Goal: Task Accomplishment & Management: Use online tool/utility

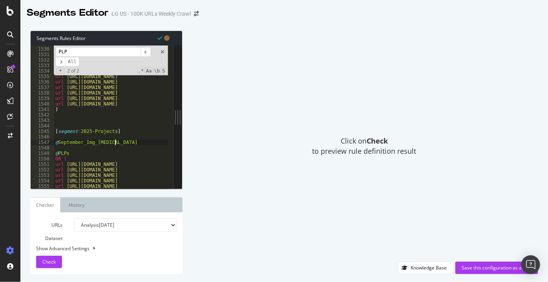
scroll to position [8400, 0]
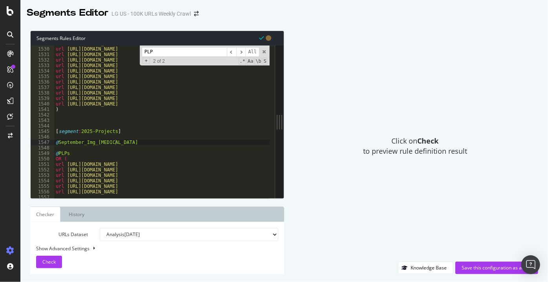
drag, startPoint x: 190, startPoint y: 113, endPoint x: 393, endPoint y: 117, distance: 202.9
click at [392, 117] on div "Segments Rules Editor @September_Img_[MEDICAL_DATA] 1529 1530 1531 1532 1533 15…" at bounding box center [283, 152] width 527 height 259
drag, startPoint x: 283, startPoint y: 196, endPoint x: 371, endPoint y: 190, distance: 88.5
click at [370, 190] on div "Segments Rules Editor @September_Img_[MEDICAL_DATA] 1529 1530 1531 1532 1533 15…" at bounding box center [283, 152] width 527 height 259
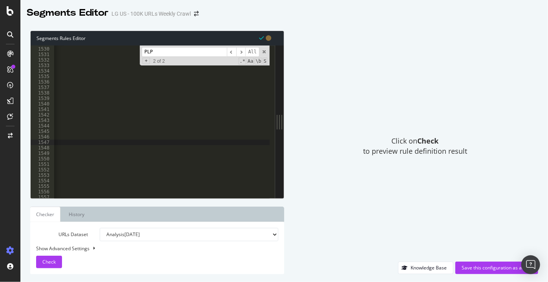
scroll to position [0, 0]
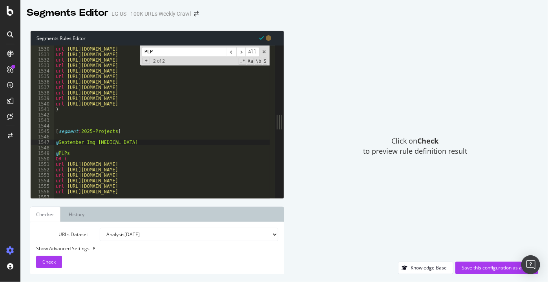
click at [268, 53] on div "PLP ​ ​ All Replace All + 2 of 2 .* Aa \b S" at bounding box center [205, 56] width 130 height 20
click at [265, 53] on span at bounding box center [263, 51] width 5 height 5
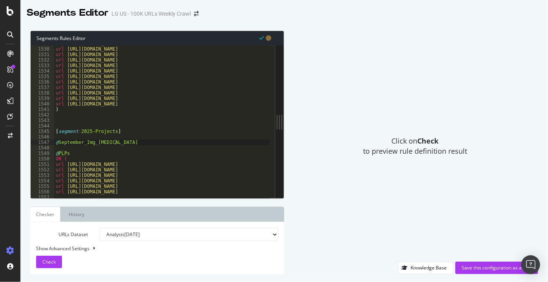
drag, startPoint x: 280, startPoint y: 130, endPoint x: 335, endPoint y: 123, distance: 55.3
click at [335, 123] on div "Segments Rules Editor @September_Img_[MEDICAL_DATA] 1529 1530 1531 1532 1533 15…" at bounding box center [283, 152] width 527 height 259
click at [126, 144] on div "url [URL][DOMAIN_NAME] url [URL][DOMAIN_NAME] url [URL][DOMAIN_NAME] url [URL][…" at bounding box center [404, 120] width 700 height 159
paste textarea "[URL][DOMAIN_NAME] )"
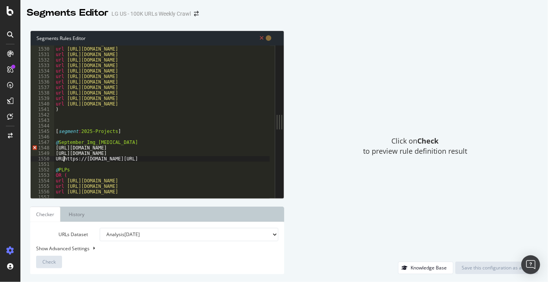
scroll to position [0, 0]
drag, startPoint x: 157, startPoint y: 153, endPoint x: 56, endPoint y: 151, distance: 100.9
click at [53, 153] on div "URL [URL][DOMAIN_NAME] 1529 1530 1531 1532 1533 1534 1535 1536 1537 1538 1539 1…" at bounding box center [153, 122] width 244 height 153
drag, startPoint x: 135, startPoint y: 145, endPoint x: 101, endPoint y: 142, distance: 33.9
click at [134, 145] on div "url [URL][DOMAIN_NAME] url [URL][DOMAIN_NAME] url [URL][DOMAIN_NAME] url [URL][…" at bounding box center [404, 120] width 700 height 159
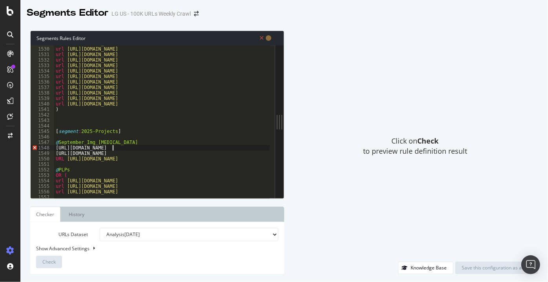
click at [57, 147] on div "url [URL][DOMAIN_NAME] url [URL][DOMAIN_NAME] url [URL][DOMAIN_NAME] url [URL][…" at bounding box center [404, 120] width 700 height 159
type textarea "URL [URL][DOMAIN_NAME]"
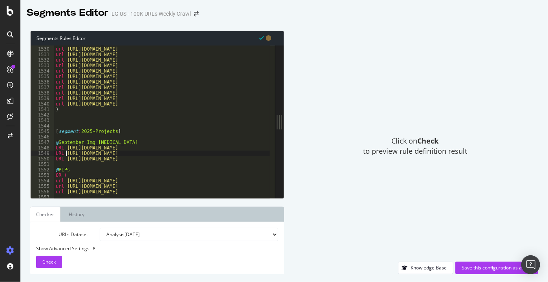
click at [75, 127] on div "url [URL][DOMAIN_NAME] url [URL][DOMAIN_NAME] url [URL][DOMAIN_NAME] url [URL][…" at bounding box center [404, 120] width 700 height 159
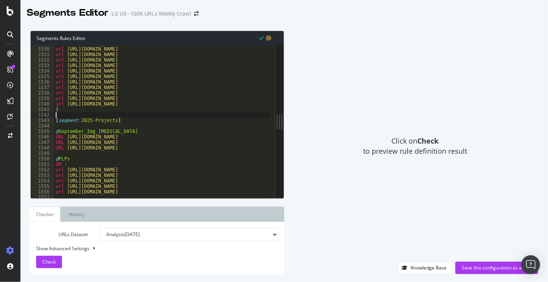
type textarea "[segment:2025-Projects]"
type textarea "URL [URL][DOMAIN_NAME]"
click at [484, 268] on div "Save this configuration as active" at bounding box center [497, 268] width 70 height 7
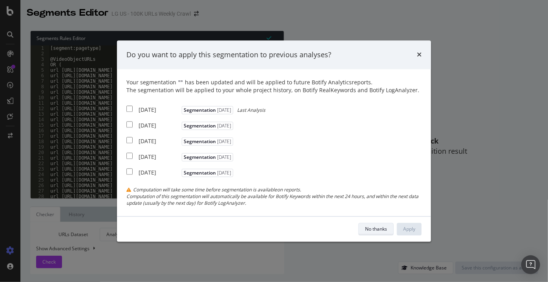
click at [382, 228] on div "No thanks" at bounding box center [376, 229] width 22 height 7
